Goal: Obtain resource: Download file/media

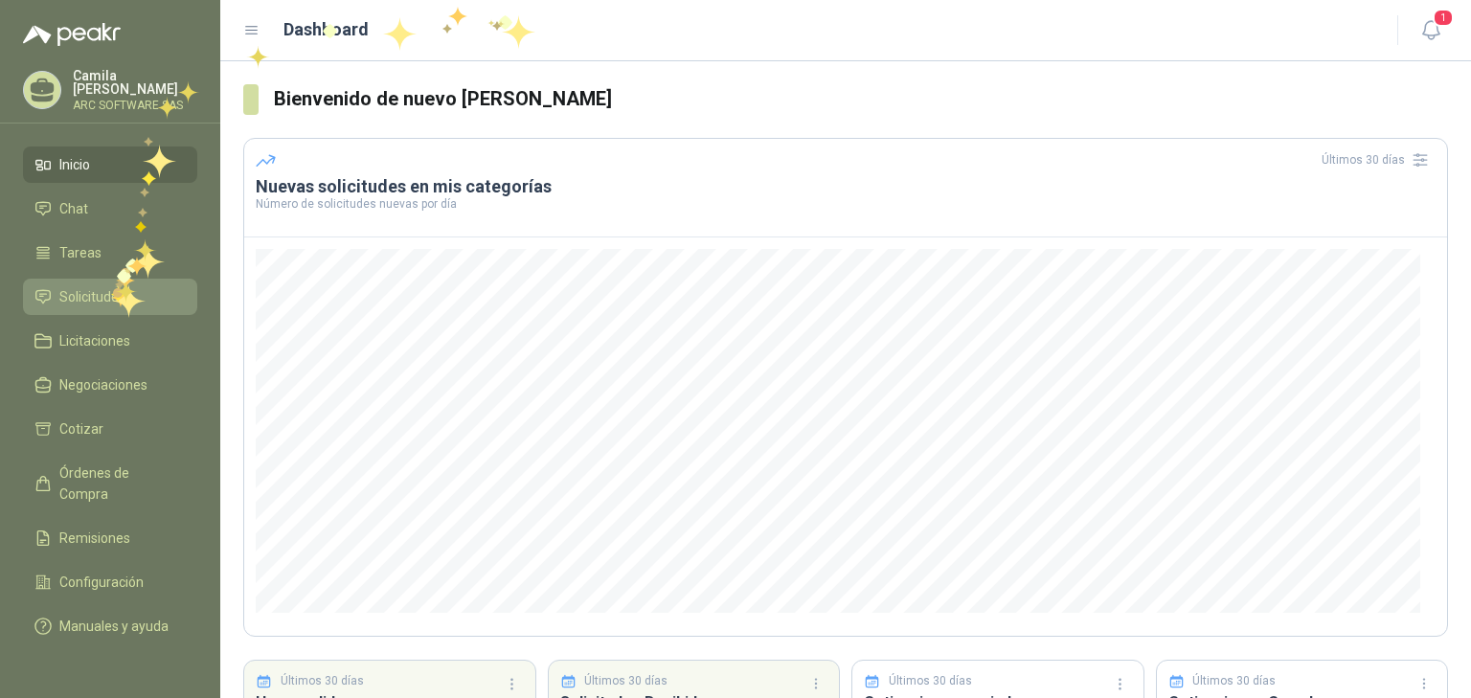
click at [111, 288] on span "Solicitudes" at bounding box center [92, 296] width 66 height 21
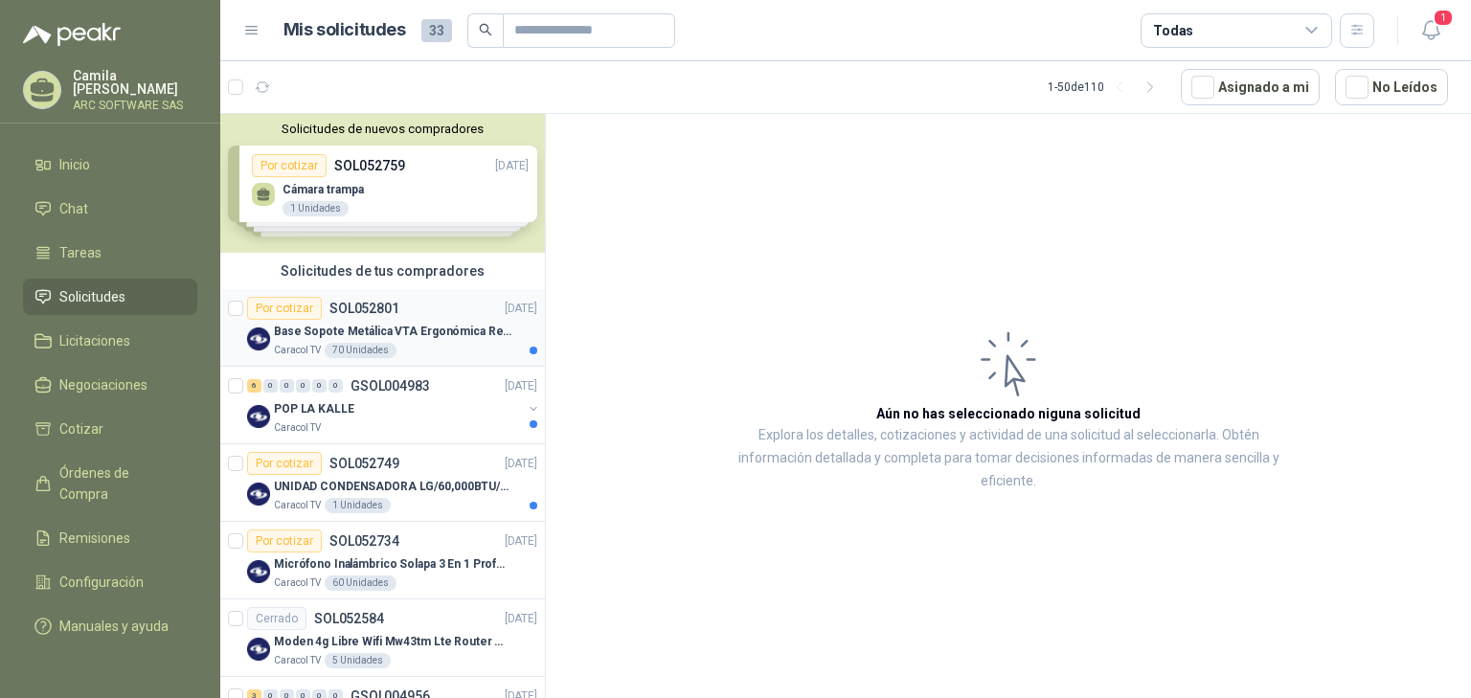
click at [394, 320] on div "Base Sopote Metálica VTA Ergonómica Retráctil para Portátil" at bounding box center [405, 331] width 263 height 23
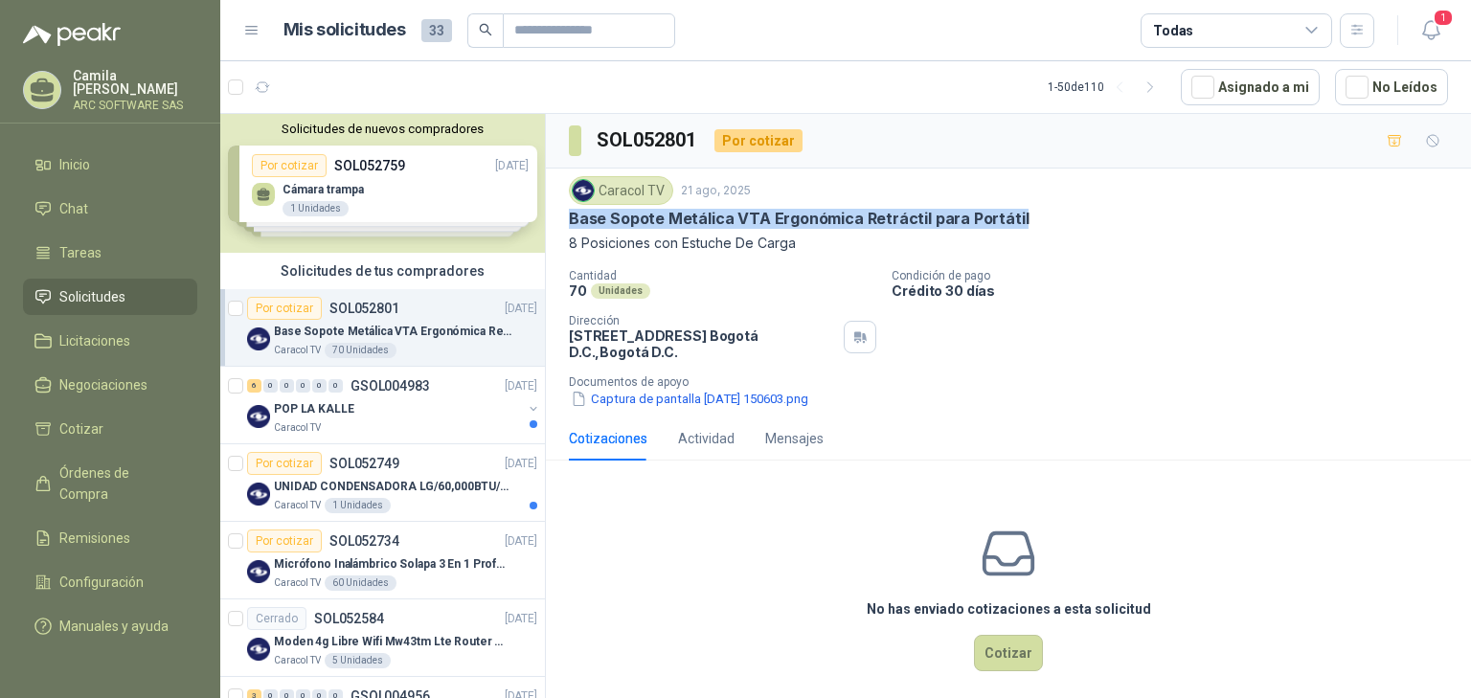
drag, startPoint x: 1014, startPoint y: 215, endPoint x: 571, endPoint y: 218, distance: 443.5
click at [571, 218] on div "Base Sopote Metálica VTA Ergonómica Retráctil para Portátil" at bounding box center [1008, 219] width 879 height 20
copy p "Base Sopote Metálica VTA Ergonómica Retráctil para Portátil"
click at [706, 404] on button "Captura de pantalla 2025-08-21 150603.png" at bounding box center [689, 399] width 241 height 20
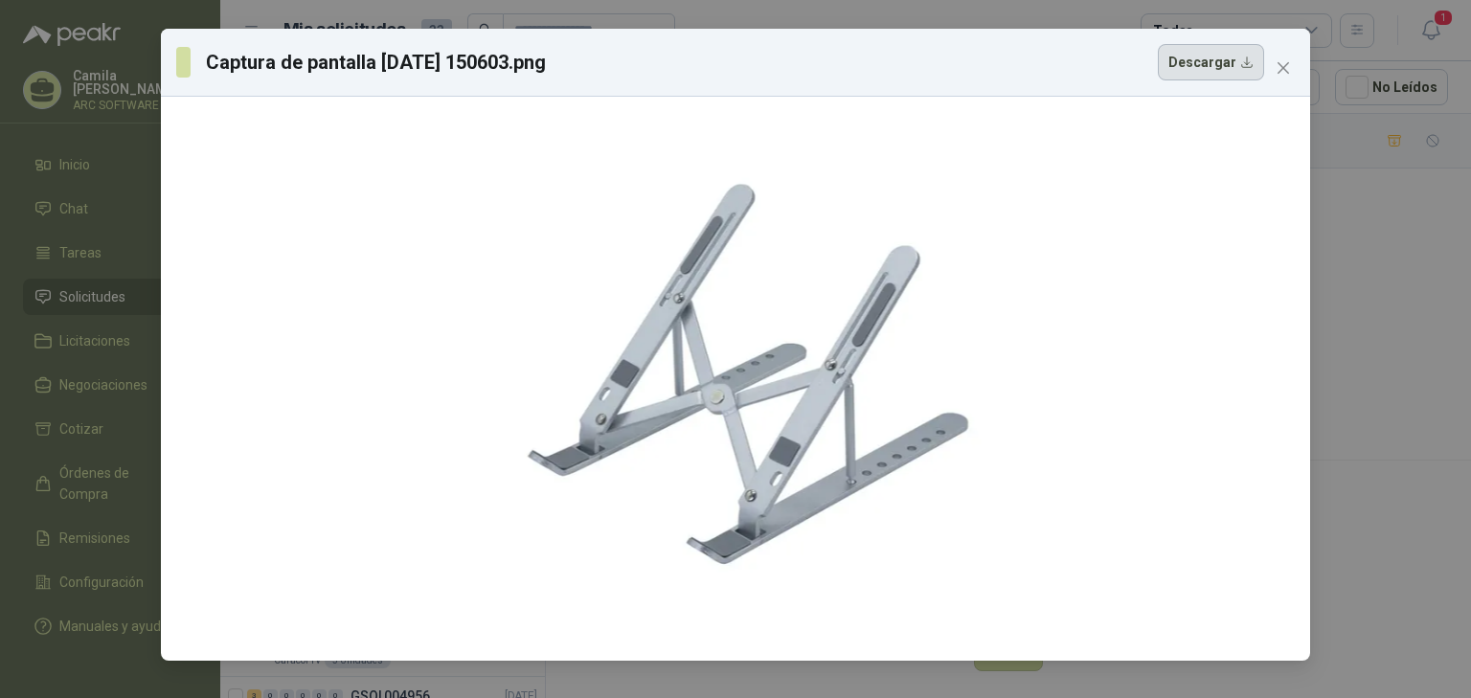
click at [1233, 59] on button "Descargar" at bounding box center [1211, 62] width 106 height 36
click at [1284, 63] on icon "close" at bounding box center [1283, 67] width 15 height 15
